Goal: Transaction & Acquisition: Purchase product/service

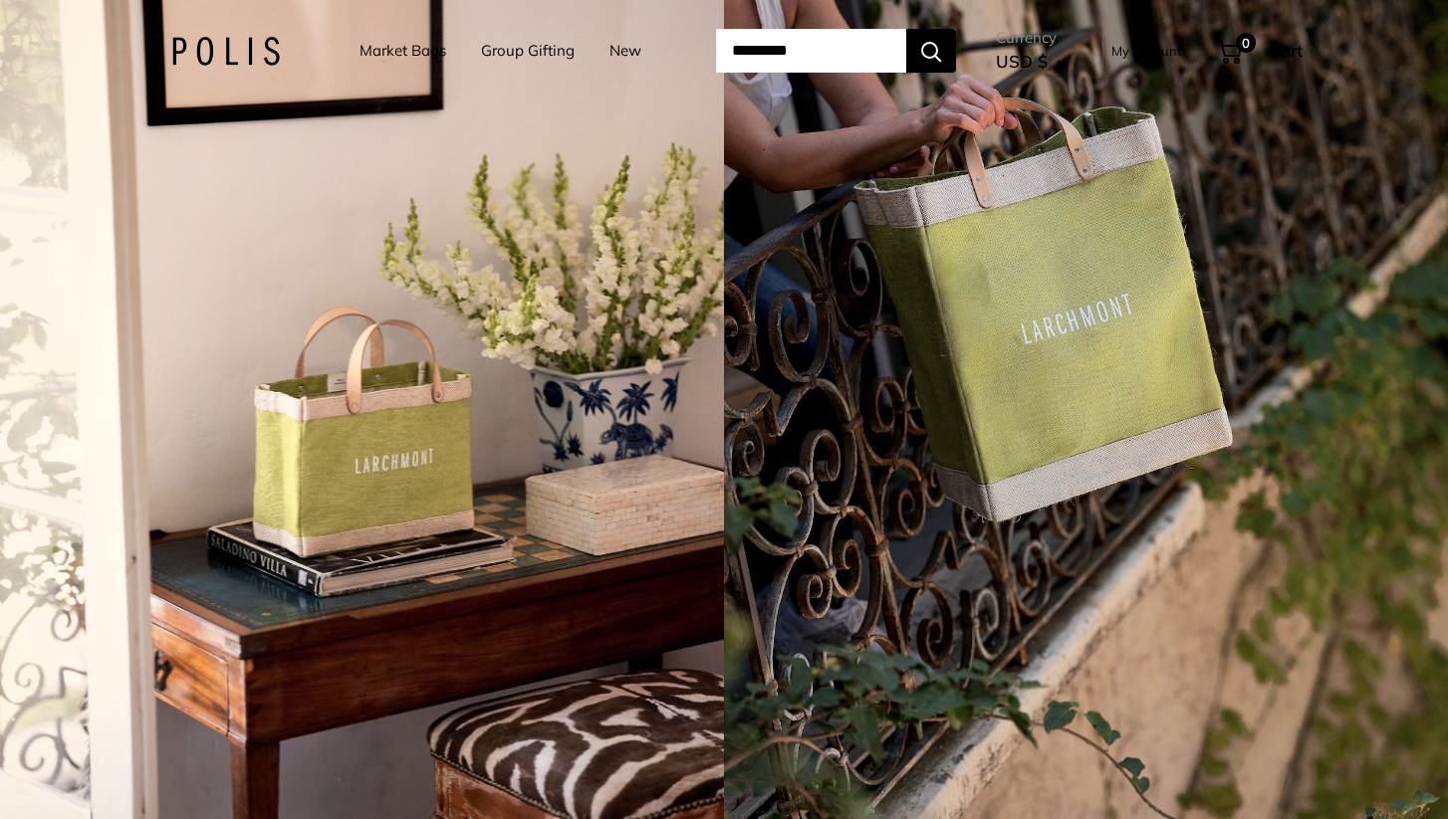
click at [369, 50] on link "Market Bags" at bounding box center [402, 51] width 87 height 28
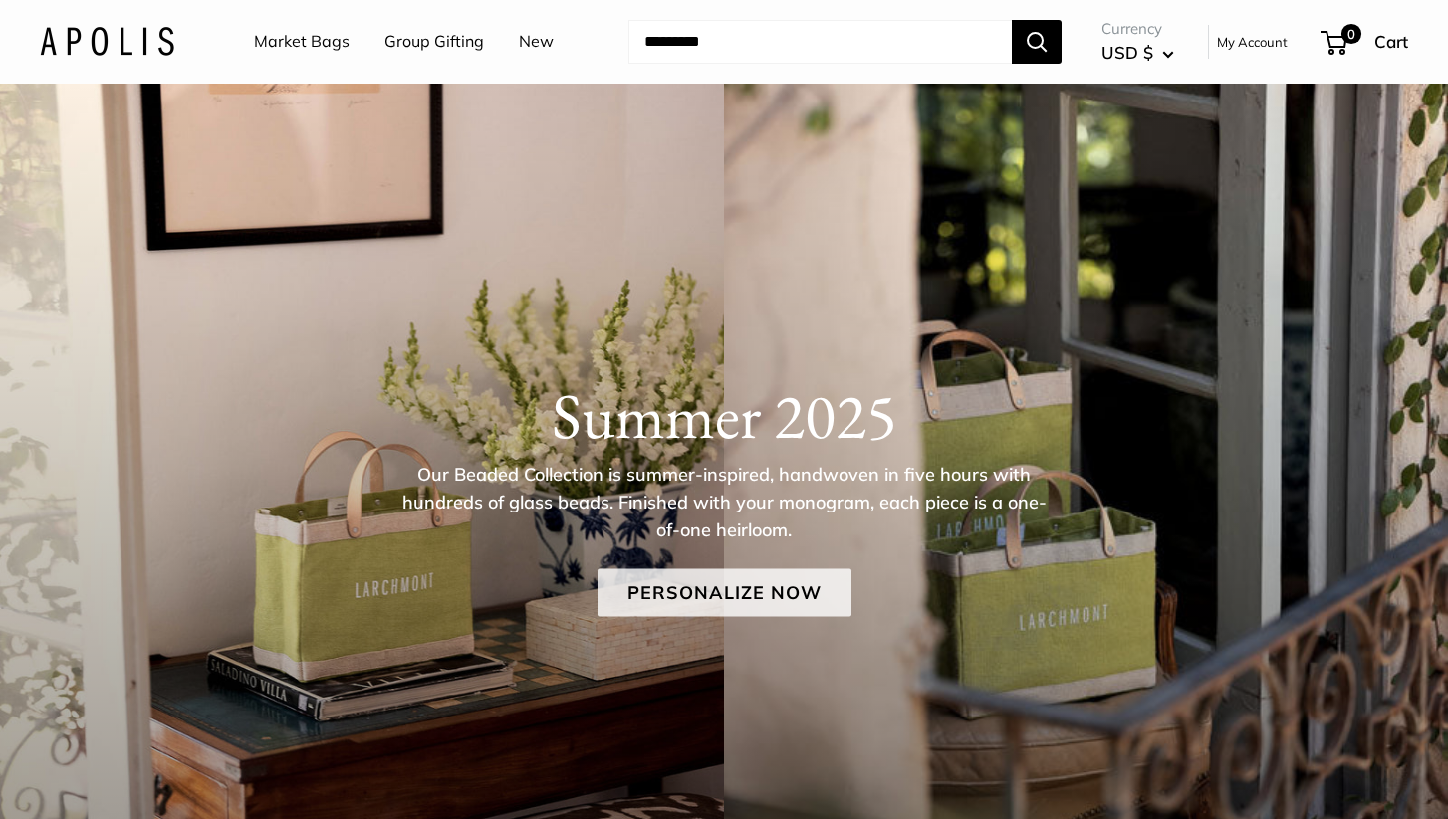
click at [716, 598] on link "Personalize Now" at bounding box center [724, 593] width 254 height 48
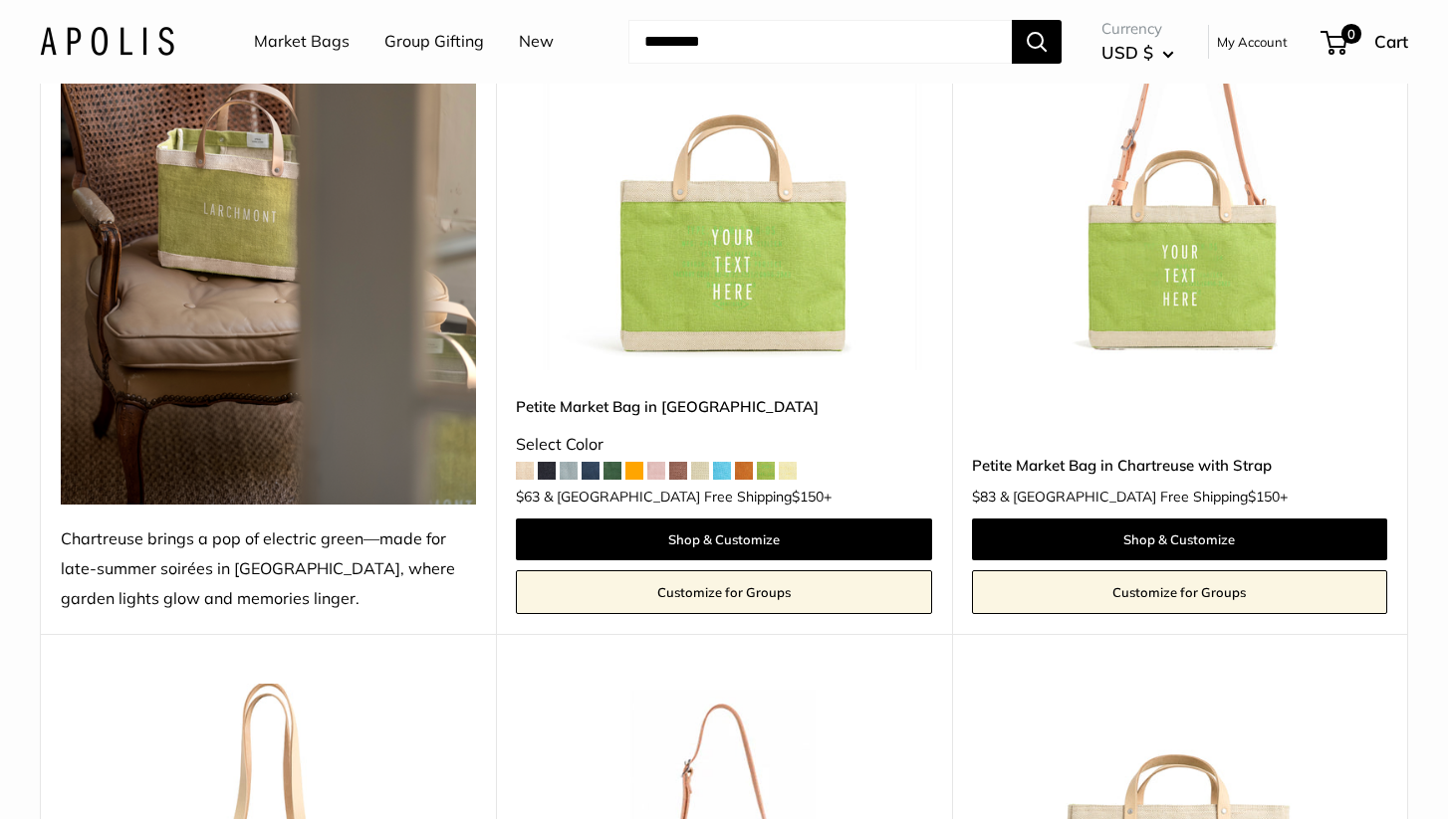
scroll to position [397, 0]
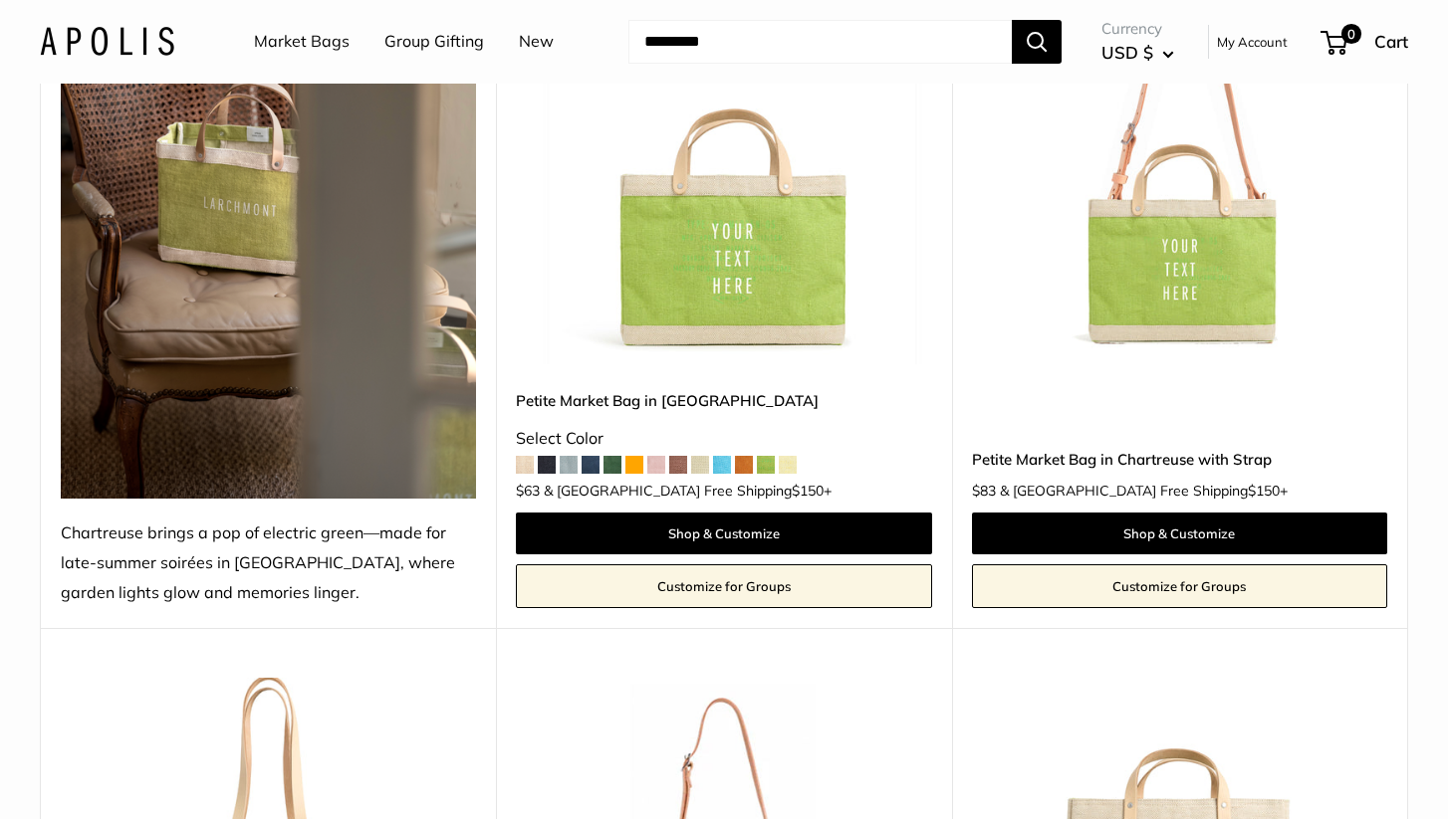
click at [786, 459] on span at bounding box center [788, 465] width 18 height 18
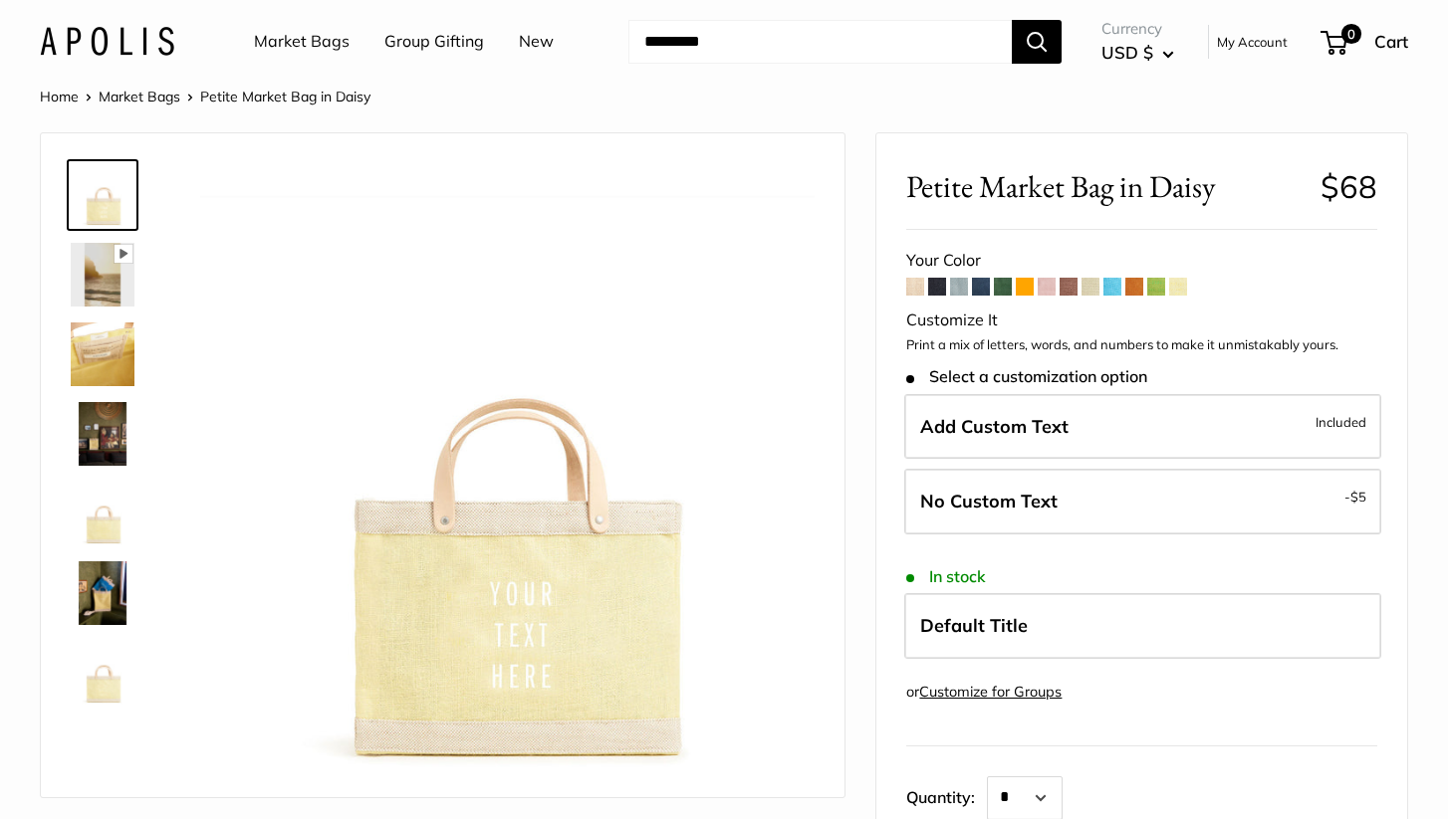
click at [914, 280] on span at bounding box center [915, 287] width 18 height 18
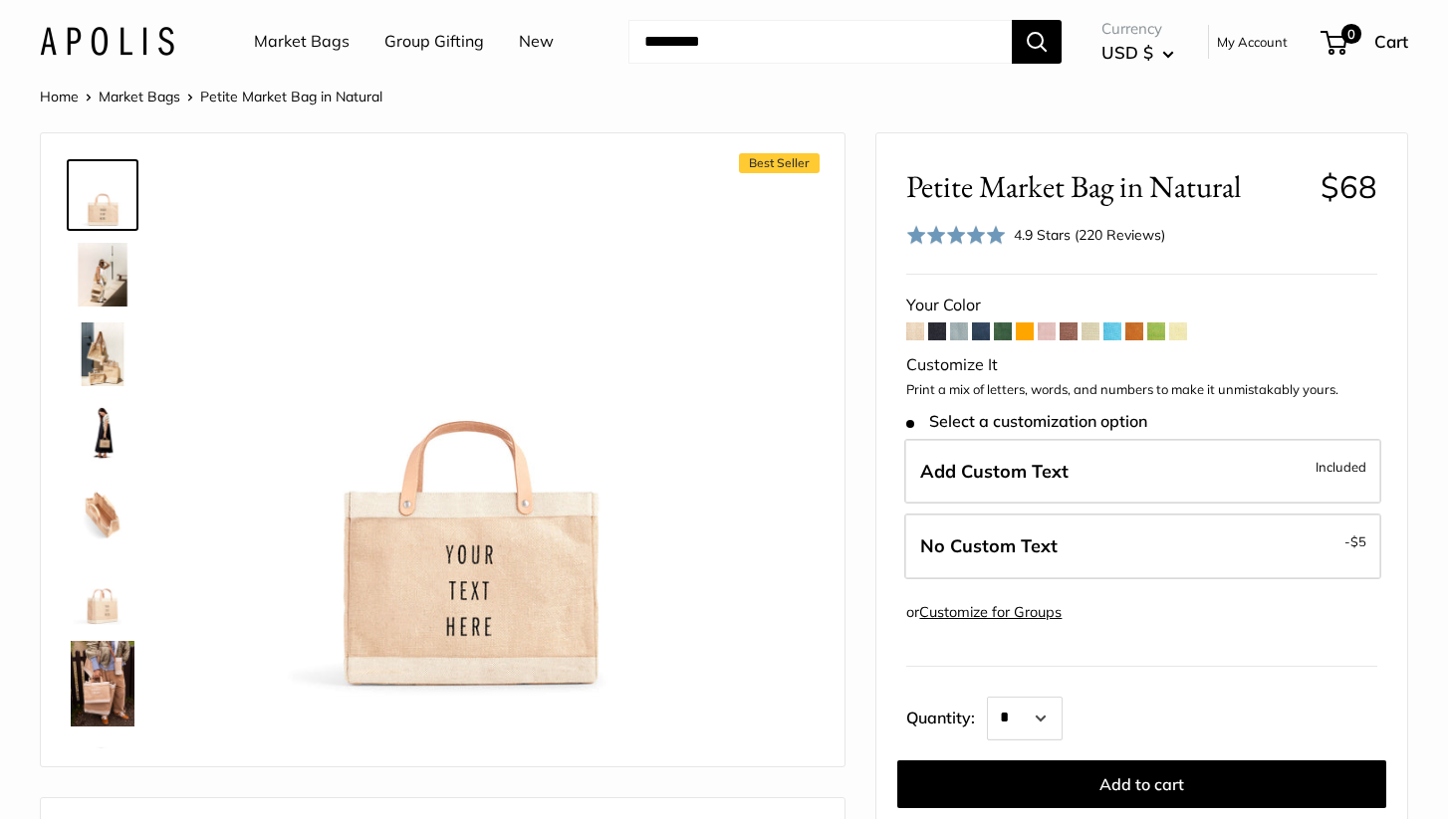
click at [1045, 331] on span at bounding box center [1047, 332] width 18 height 18
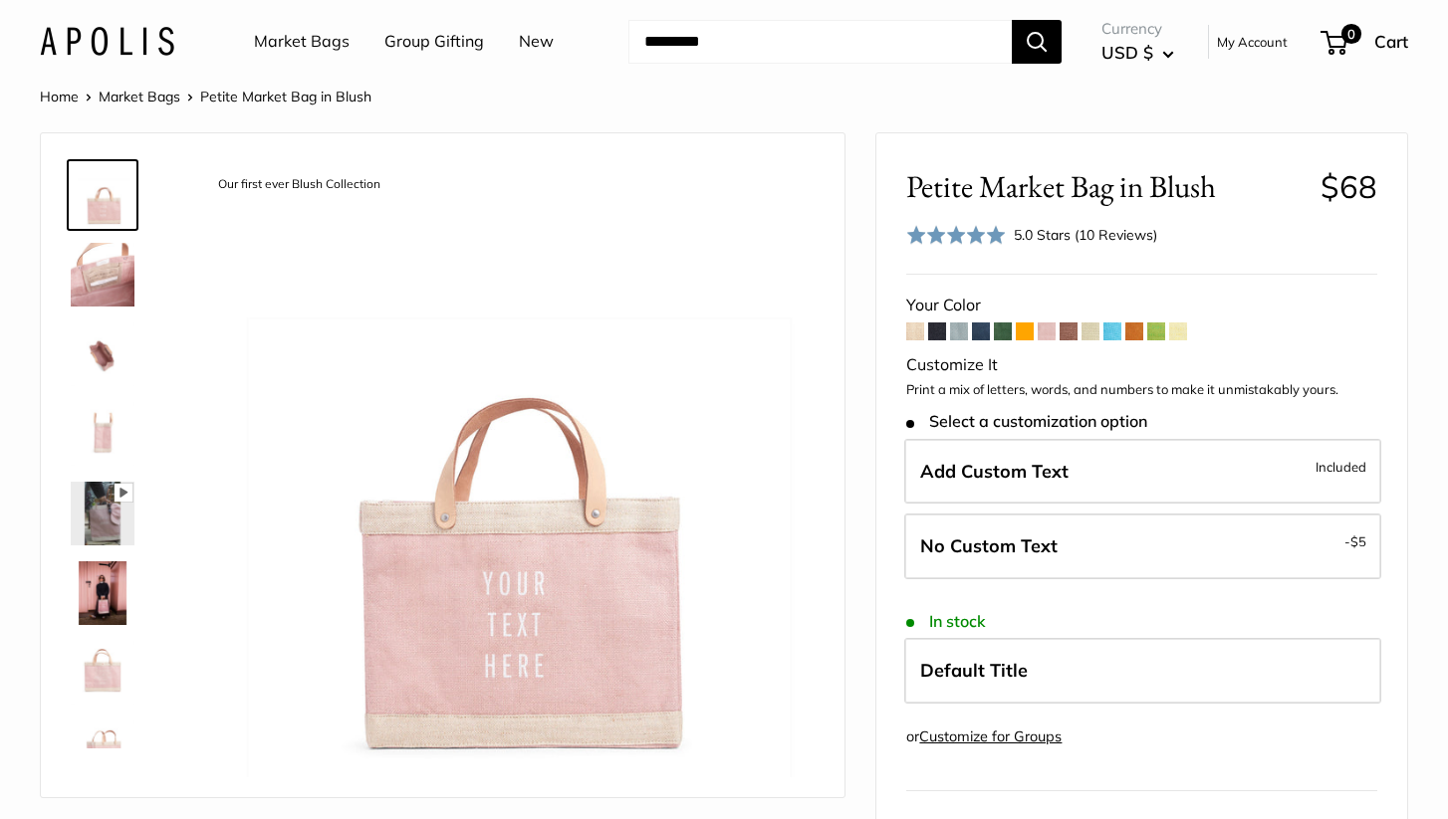
click at [1088, 327] on span at bounding box center [1090, 332] width 18 height 18
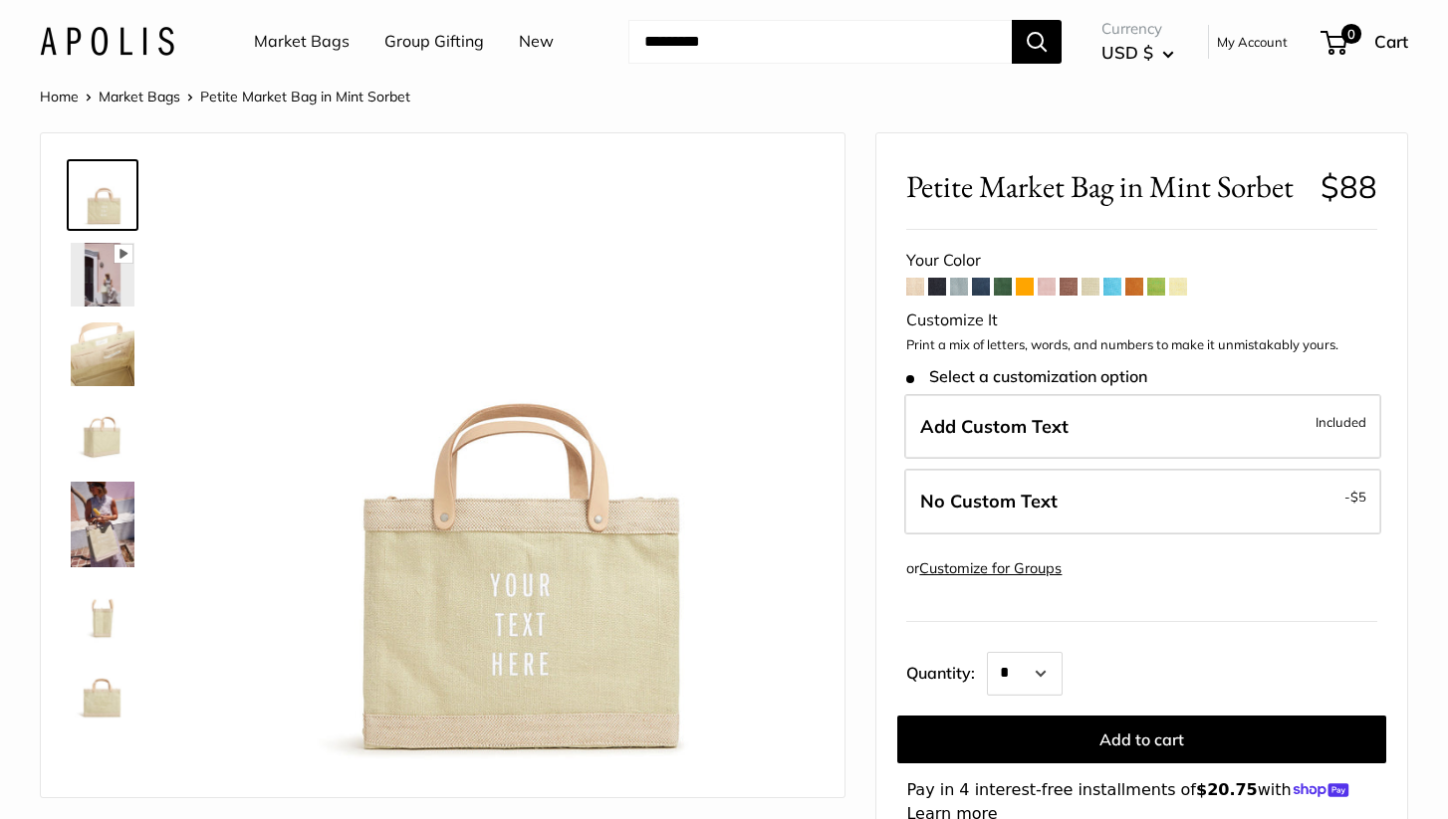
click at [1177, 286] on span at bounding box center [1178, 287] width 18 height 18
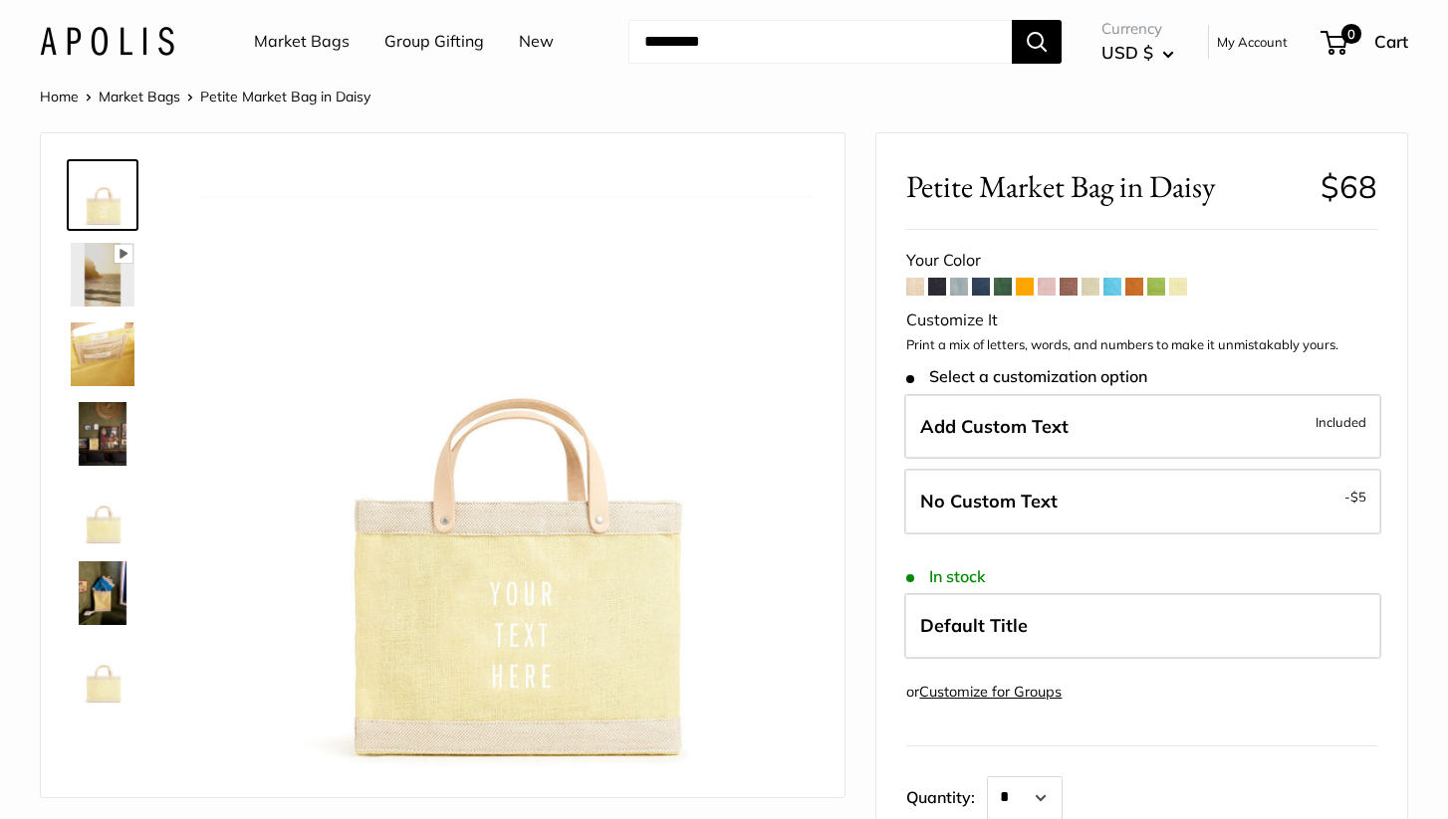
click at [913, 285] on span at bounding box center [915, 287] width 18 height 18
